Goal: Find specific page/section: Find specific page/section

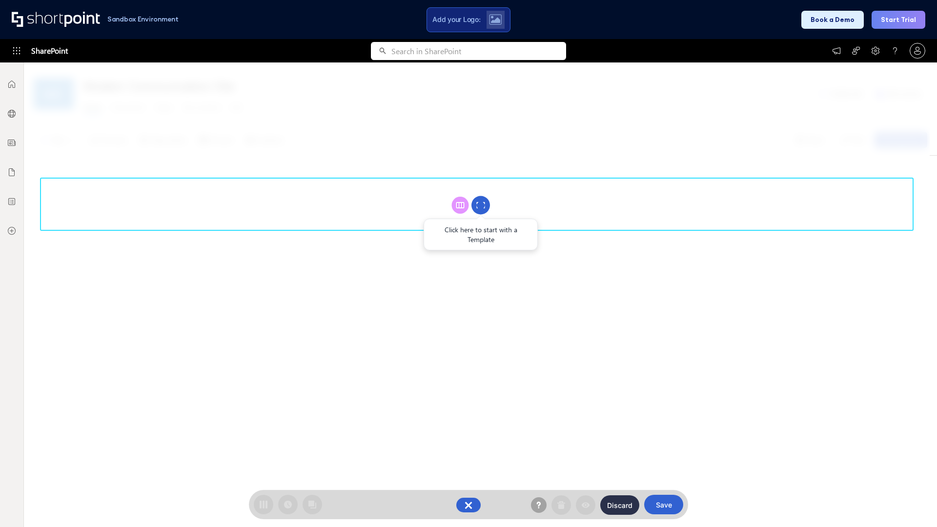
click at [481, 205] on circle at bounding box center [480, 205] width 19 height 19
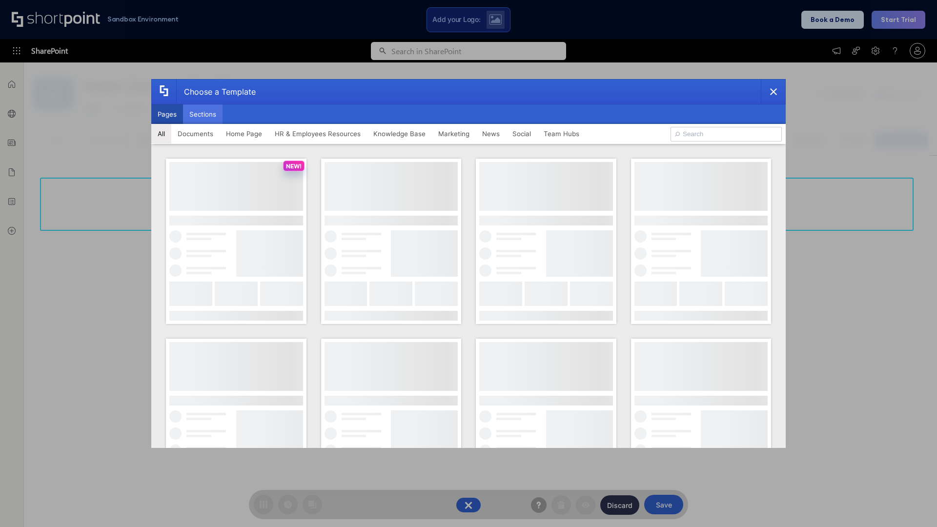
click at [202, 114] on button "Sections" at bounding box center [203, 114] width 40 height 20
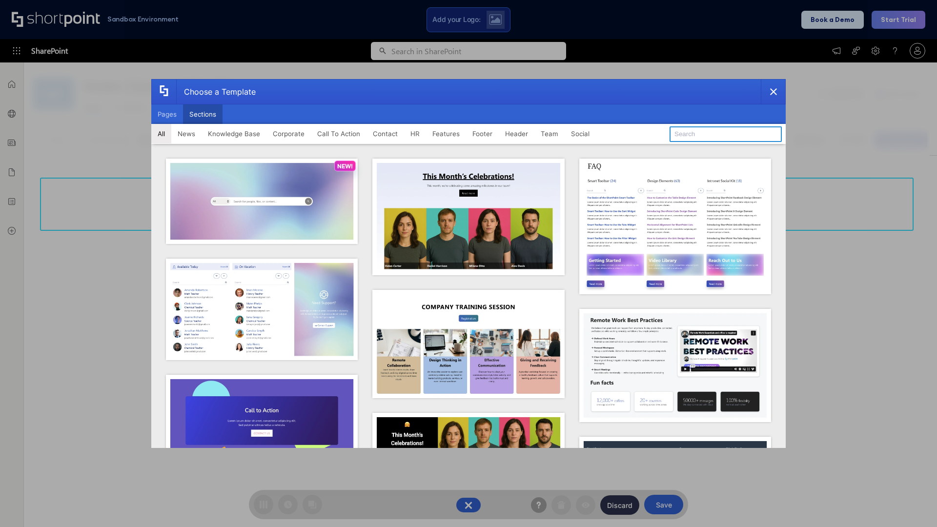
type input "Social Intranet"
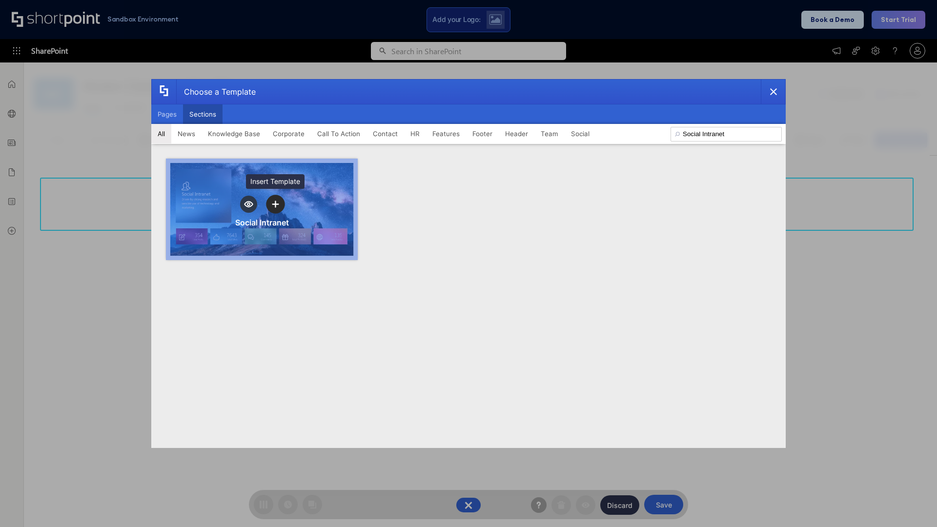
click at [275, 204] on icon "template selector" at bounding box center [275, 204] width 7 height 7
